Goal: Task Accomplishment & Management: Use online tool/utility

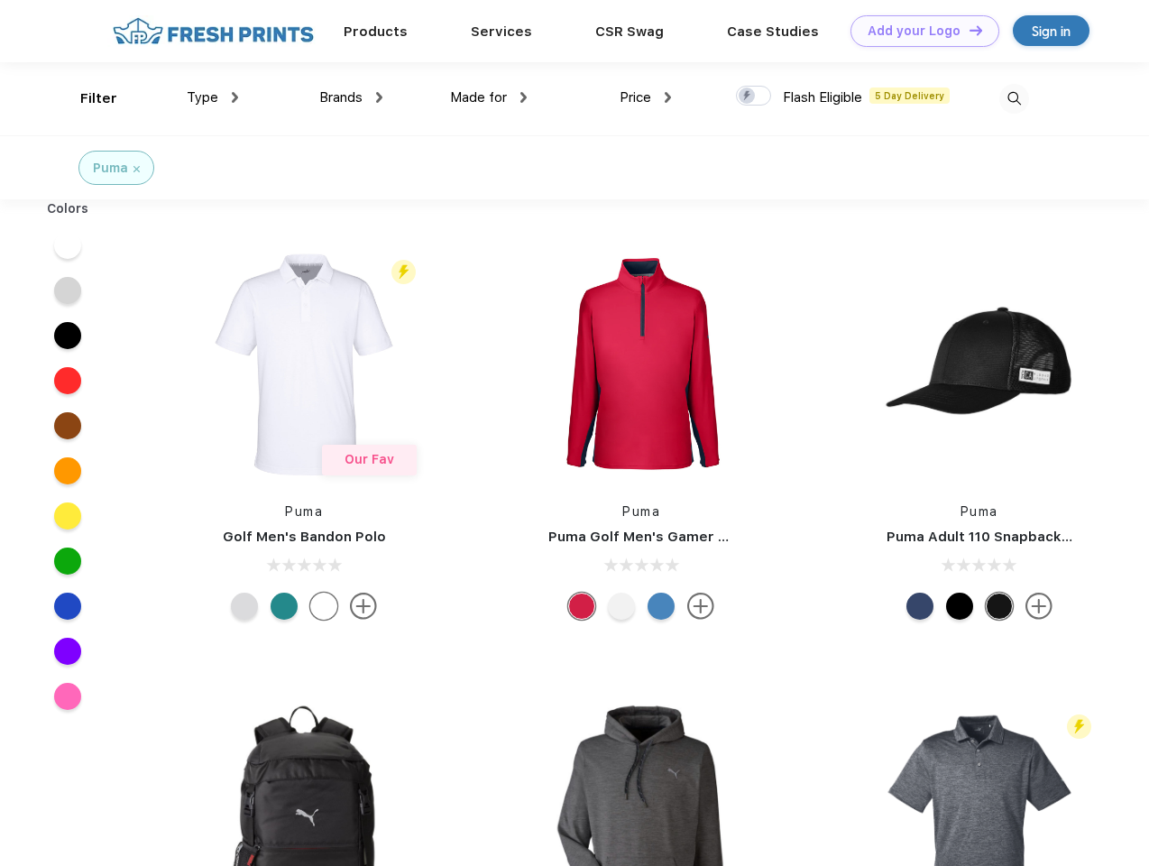
scroll to position [1, 0]
click at [918, 31] on link "Add your Logo Design Tool" at bounding box center [925, 31] width 149 height 32
click at [0, 0] on div "Design Tool" at bounding box center [0, 0] width 0 height 0
click at [968, 30] on link "Add your Logo Design Tool" at bounding box center [925, 31] width 149 height 32
click at [87, 98] on div "Filter" at bounding box center [98, 98] width 37 height 21
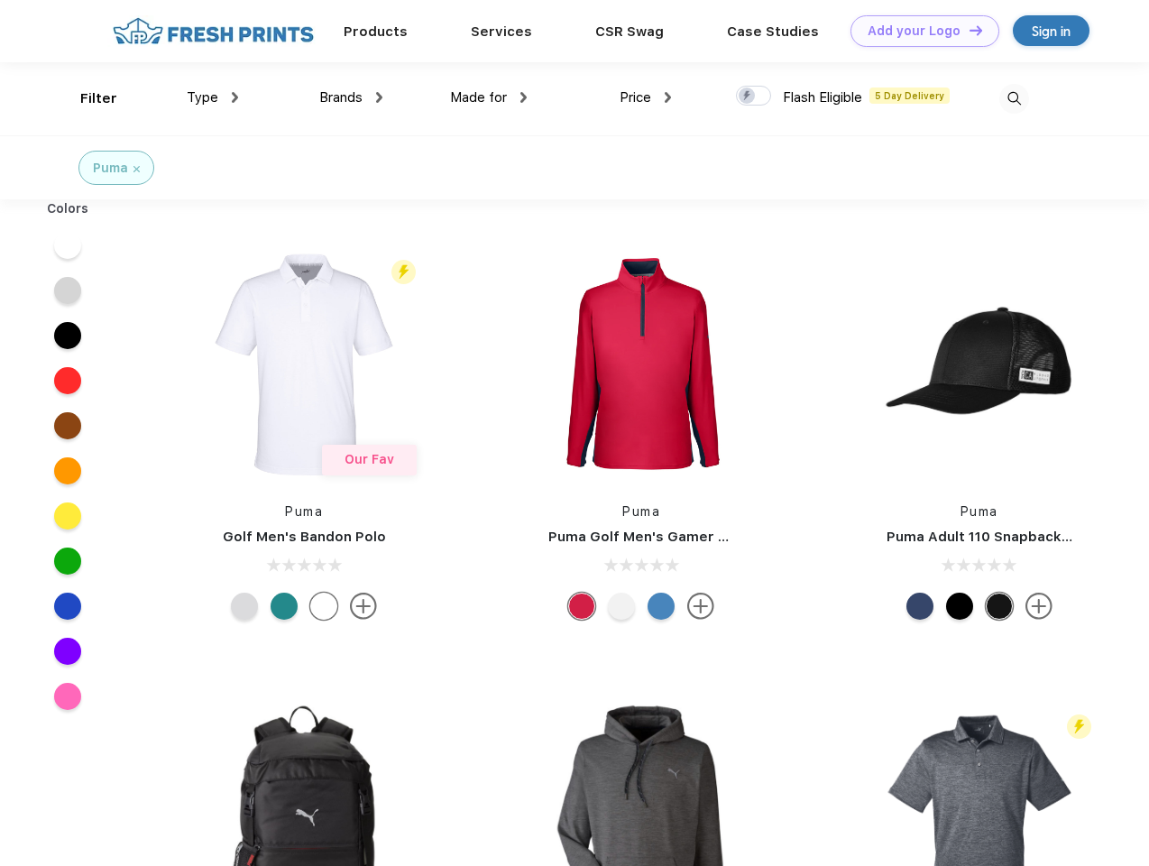
click at [213, 97] on span "Type" at bounding box center [203, 97] width 32 height 16
click at [351, 97] on span "Brands" at bounding box center [340, 97] width 43 height 16
click at [489, 97] on span "Made for" at bounding box center [478, 97] width 57 height 16
click at [646, 97] on span "Price" at bounding box center [636, 97] width 32 height 16
click at [754, 97] on div at bounding box center [753, 96] width 35 height 20
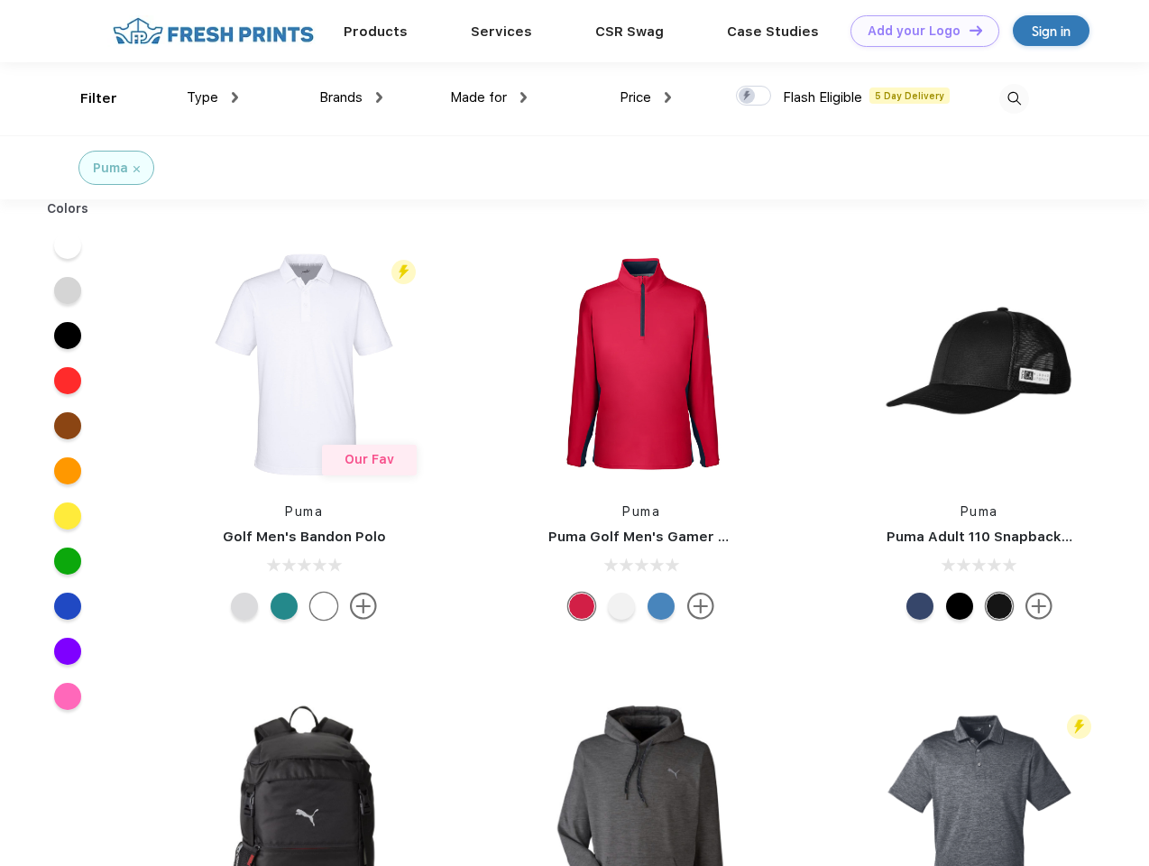
click at [748, 97] on input "checkbox" at bounding box center [742, 91] width 12 height 12
click at [1014, 98] on img at bounding box center [1015, 99] width 30 height 30
